Goal: Task Accomplishment & Management: Manage account settings

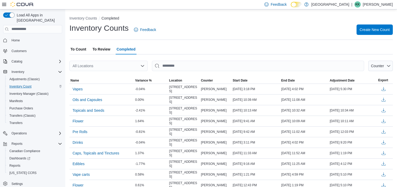
scroll to position [52, 0]
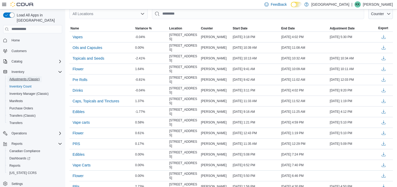
click at [21, 76] on span "Adjustments (Classic)" at bounding box center [24, 79] width 30 height 6
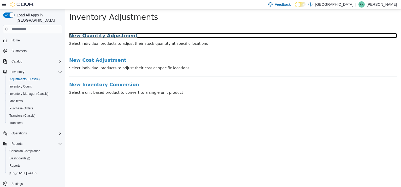
click at [108, 36] on h3 "New Quantity Adjustment" at bounding box center [233, 35] width 328 height 5
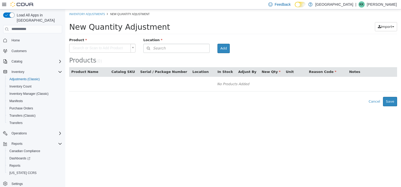
click at [105, 48] on body "× Inventory Adjustments New Quantity Adjustment New Quantity Adjustment Import …" at bounding box center [233, 57] width 336 height 97
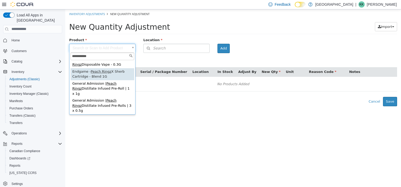
scroll to position [26, 0]
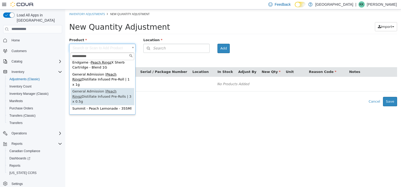
type input "**********"
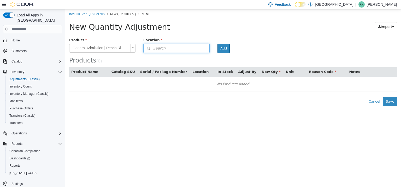
click at [173, 50] on button "Search" at bounding box center [176, 48] width 66 height 9
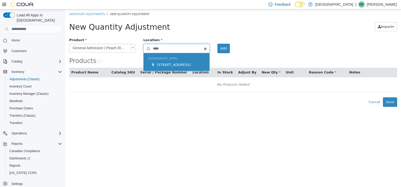
type input "****"
click at [181, 63] on span "[STREET_ADDRESS]" at bounding box center [174, 65] width 34 height 4
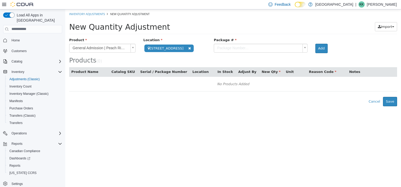
click at [268, 48] on body "**********" at bounding box center [233, 57] width 336 height 97
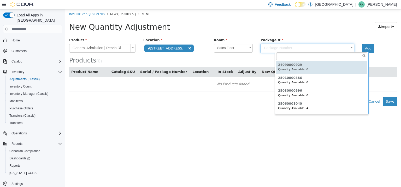
click at [298, 49] on body "**********" at bounding box center [233, 57] width 336 height 97
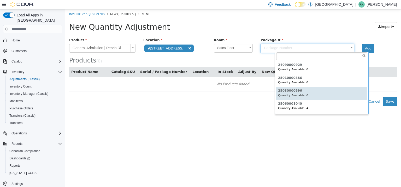
type input "**********"
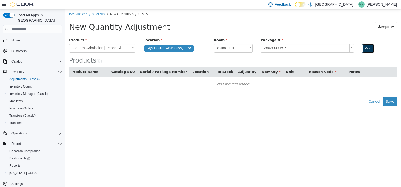
click at [374, 49] on button "Add" at bounding box center [368, 48] width 12 height 9
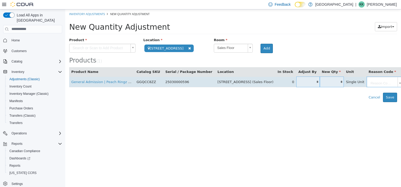
click at [299, 82] on input "*" at bounding box center [307, 82] width 23 height 4
type input "*"
click at [378, 76] on td "Reason Code..." at bounding box center [385, 81] width 37 height 11
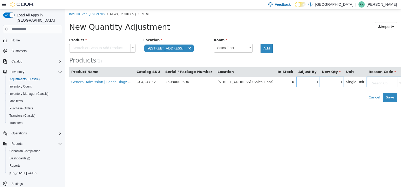
click at [376, 79] on body "**********" at bounding box center [233, 55] width 336 height 93
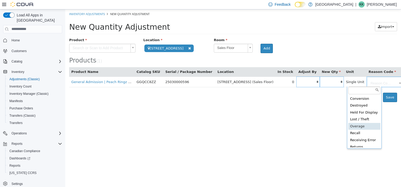
scroll to position [29, 0]
type input "**********"
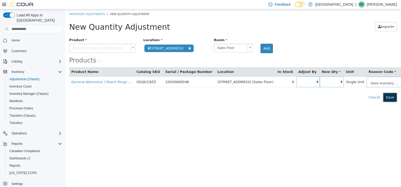
click at [390, 99] on button "Save" at bounding box center [390, 97] width 14 height 9
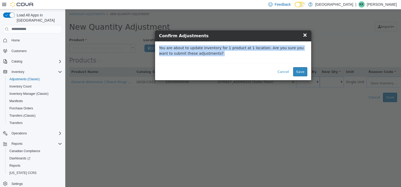
drag, startPoint x: 254, startPoint y: 36, endPoint x: 251, endPoint y: 75, distance: 39.6
click at [251, 75] on div "× x Confirm Adjustments You are about to update inventory for 1 product at 1 lo…" at bounding box center [233, 55] width 157 height 50
click at [245, 121] on div "× x Confirm Adjustments You are about to update inventory for 1 product at 1 lo…" at bounding box center [233, 98] width 336 height 178
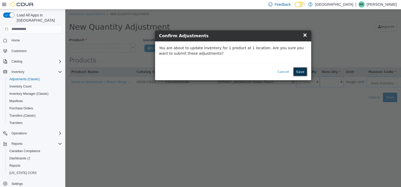
click at [304, 74] on button "Save" at bounding box center [300, 71] width 14 height 9
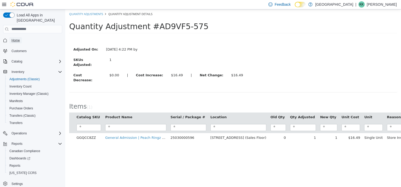
click at [18, 38] on span "Home" at bounding box center [15, 40] width 8 height 4
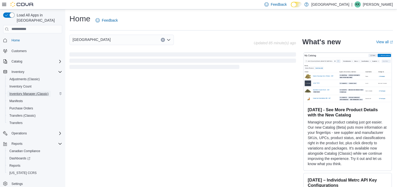
click at [26, 92] on span "Inventory Manager (Classic)" at bounding box center [28, 94] width 39 height 4
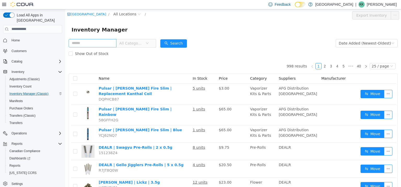
click at [96, 45] on input "text" at bounding box center [93, 43] width 48 height 8
type input "**********"
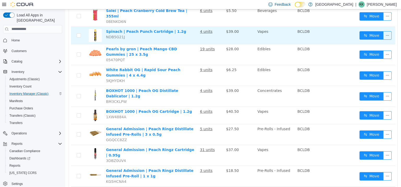
scroll to position [398, 0]
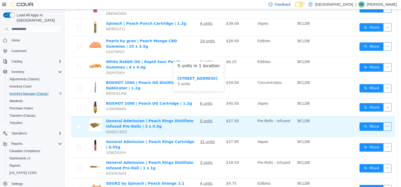
click at [201, 119] on u "5 units" at bounding box center [206, 121] width 13 height 4
click at [128, 119] on link "General Admission | Peach Ringz Distillate Infused Pre-Rolls | 3 x 0.5g" at bounding box center [149, 124] width 87 height 10
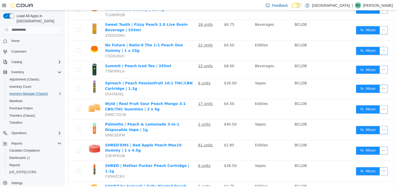
scroll to position [0, 0]
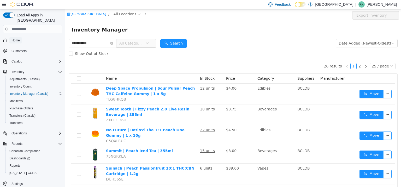
drag, startPoint x: 9, startPoint y: 35, endPoint x: 42, endPoint y: 0, distance: 47.5
click at [9, 37] on link "Home" at bounding box center [15, 40] width 13 height 6
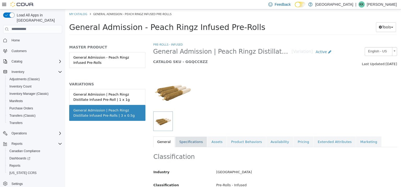
click at [185, 143] on link "Specifications" at bounding box center [191, 142] width 32 height 11
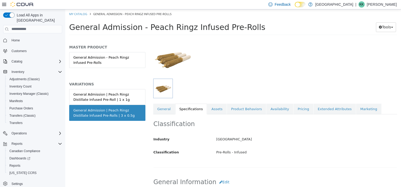
scroll to position [78, 0]
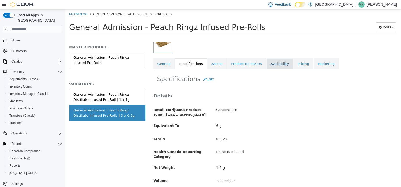
click at [269, 62] on link "Availability" at bounding box center [279, 63] width 27 height 11
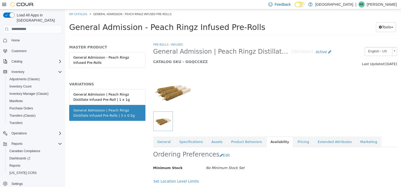
scroll to position [62, 0]
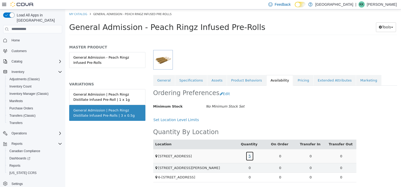
click at [249, 157] on link "5" at bounding box center [250, 156] width 8 height 10
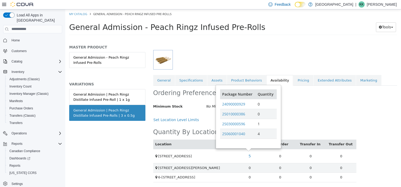
click at [331, 107] on div "Minimum Stock No Minimum Stock Set" at bounding box center [254, 106] width 211 height 9
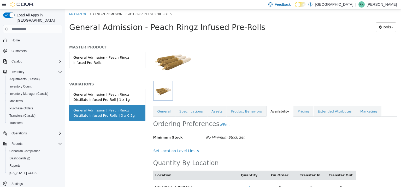
scroll to position [0, 0]
